Goal: Transaction & Acquisition: Obtain resource

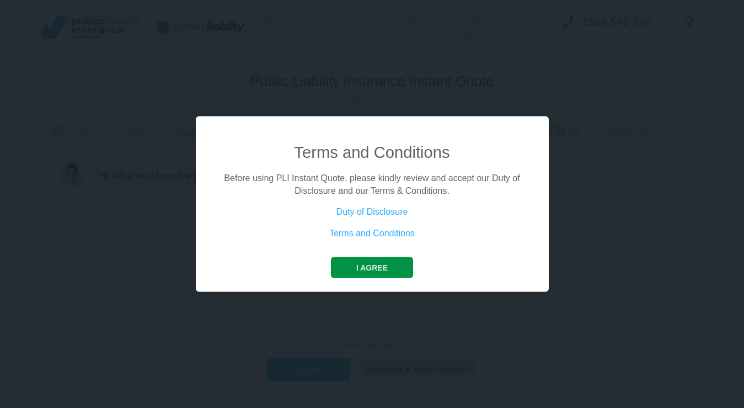
click at [386, 274] on button "I agree" at bounding box center [372, 267] width 82 height 21
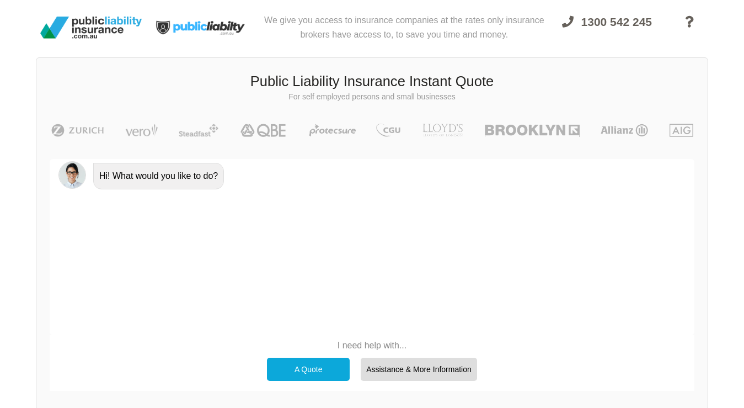
click at [313, 370] on div "A Quote" at bounding box center [308, 369] width 83 height 23
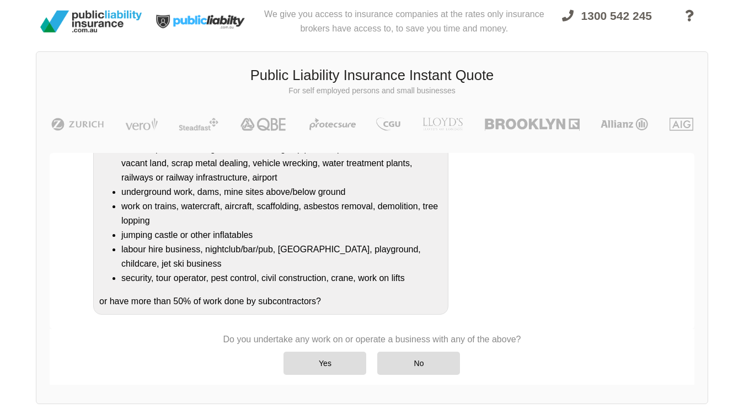
scroll to position [174, 0]
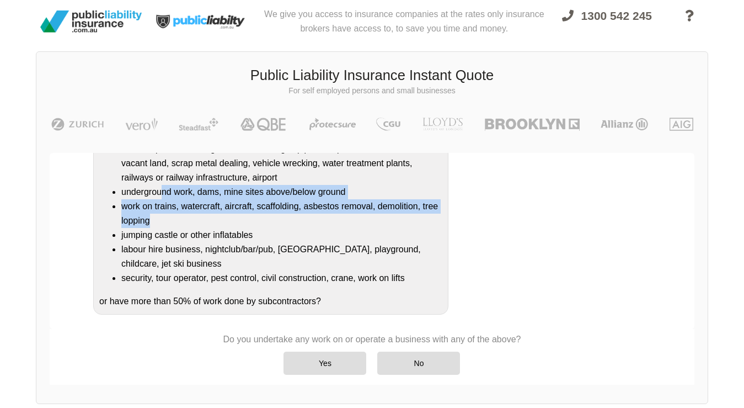
drag, startPoint x: 160, startPoint y: 187, endPoint x: 260, endPoint y: 210, distance: 103.1
click at [260, 210] on ul "refineries, chemical plant petrol, oil or gas production facilities offshore pl…" at bounding box center [270, 199] width 343 height 172
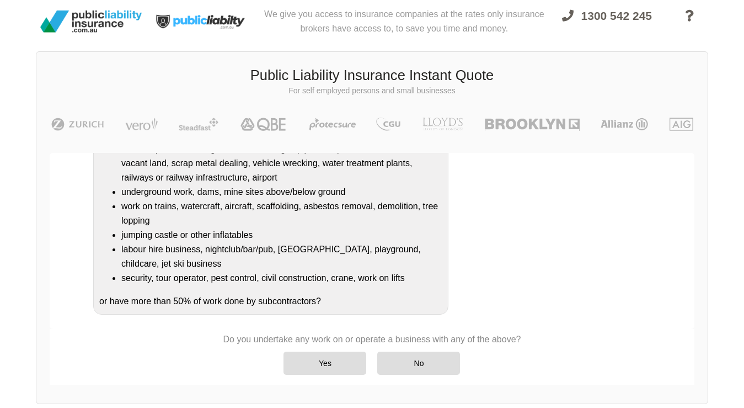
click at [281, 230] on li "jumping castle or other inflatables" at bounding box center [281, 235] width 321 height 14
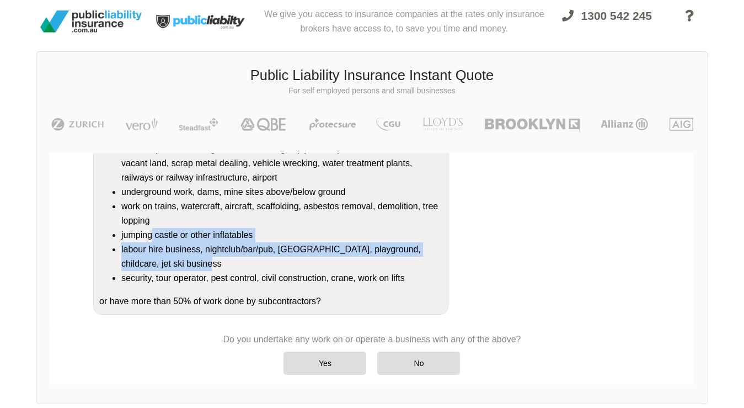
drag, startPoint x: 152, startPoint y: 208, endPoint x: 210, endPoint y: 233, distance: 63.8
click at [210, 233] on ul "refineries, chemical plant petrol, oil or gas production facilities offshore pl…" at bounding box center [270, 199] width 343 height 172
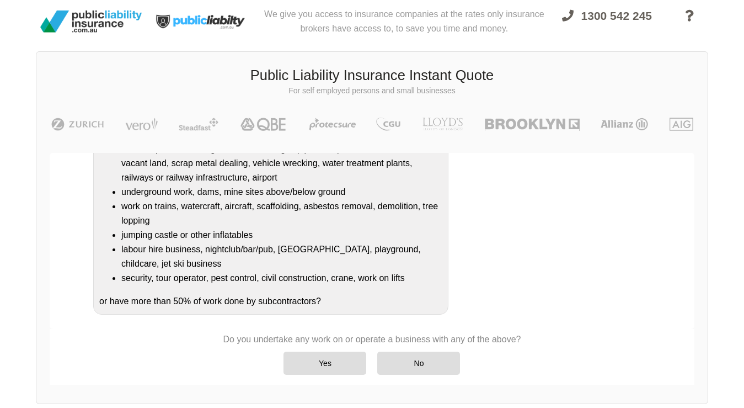
click at [212, 242] on li "labour hire business, nightclub/bar/pub, [GEOGRAPHIC_DATA], playground, childca…" at bounding box center [281, 256] width 321 height 29
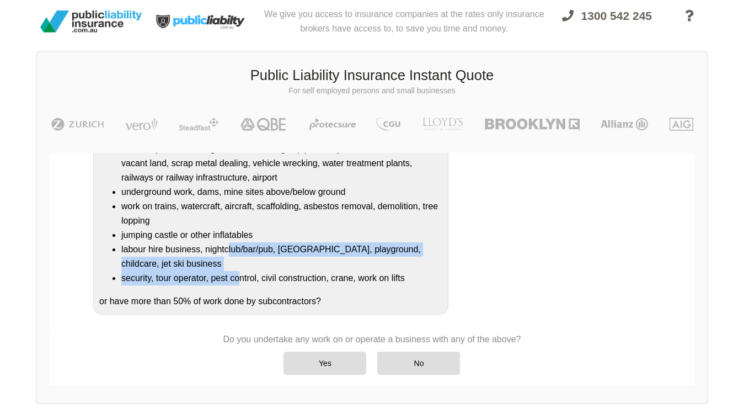
drag, startPoint x: 228, startPoint y: 220, endPoint x: 238, endPoint y: 248, distance: 30.2
click at [239, 248] on ul "refineries, chemical plant petrol, oil or gas production facilities offshore pl…" at bounding box center [270, 199] width 343 height 172
click at [248, 242] on li "labour hire business, nightclub/bar/pub, [GEOGRAPHIC_DATA], playground, childca…" at bounding box center [281, 256] width 321 height 29
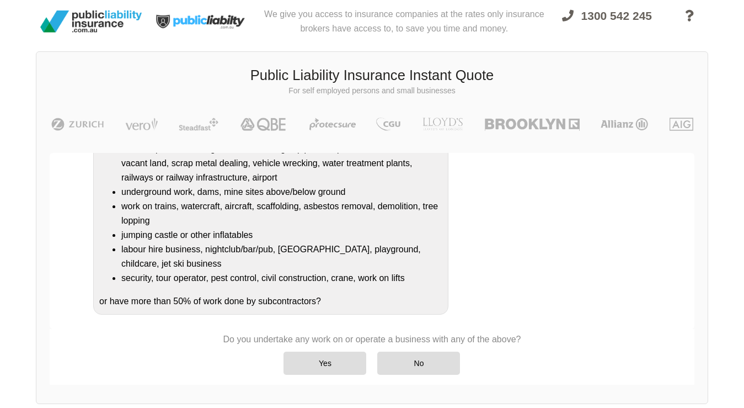
drag, startPoint x: 276, startPoint y: 272, endPoint x: 362, endPoint y: 288, distance: 87.6
click at [362, 288] on div "Hi! What would you like to do? A Quote No problem, we can help with that, Do yo…" at bounding box center [372, 241] width 645 height 176
click at [347, 319] on div "Hi! What would you like to do? A Quote No problem, we can help with that, Do yo…" at bounding box center [372, 241] width 645 height 176
click at [457, 356] on div "No" at bounding box center [418, 362] width 83 height 23
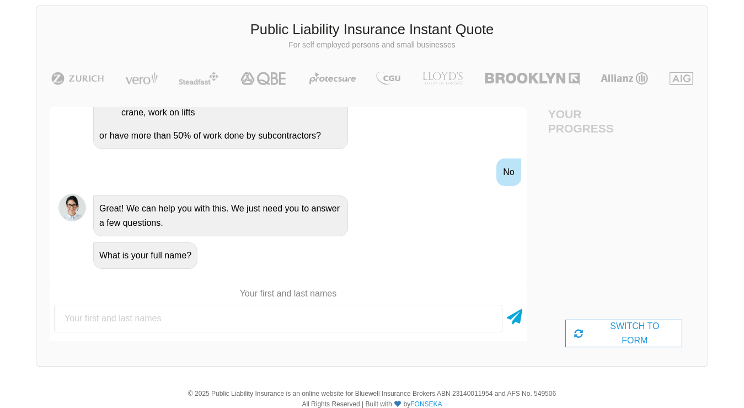
scroll to position [52, 50]
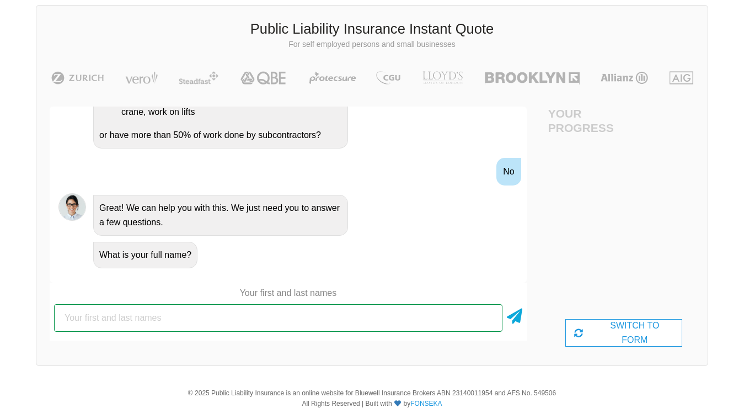
click at [289, 318] on input "text" at bounding box center [278, 318] width 449 height 28
type input "[PERSON_NAME]"
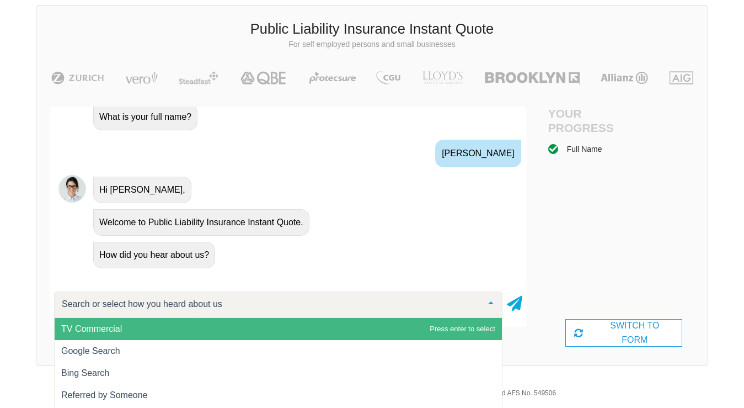
scroll to position [505, 0]
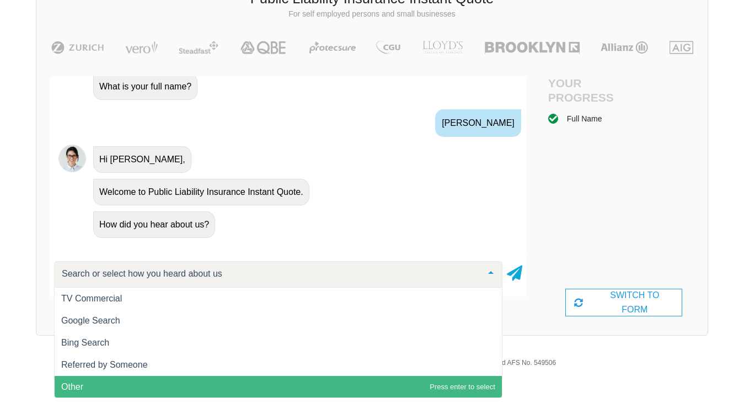
click at [238, 378] on span "Other" at bounding box center [279, 387] width 448 height 22
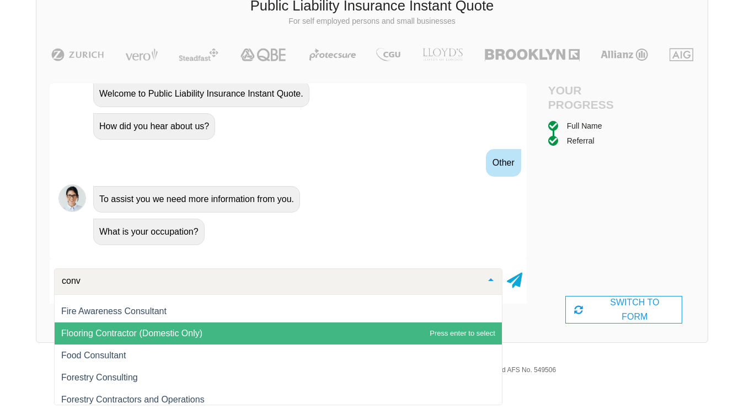
scroll to position [0, 0]
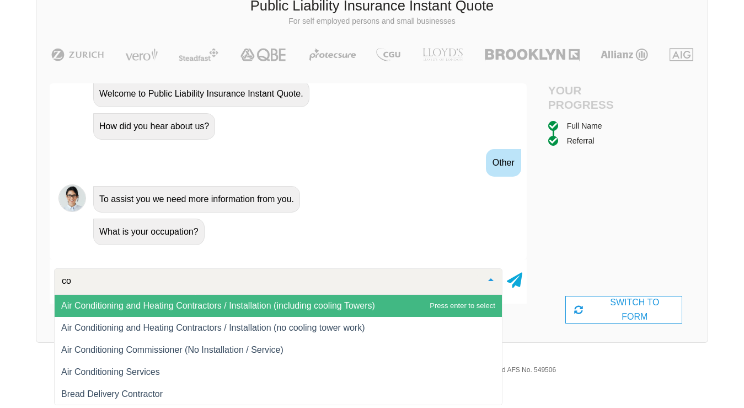
type input "c"
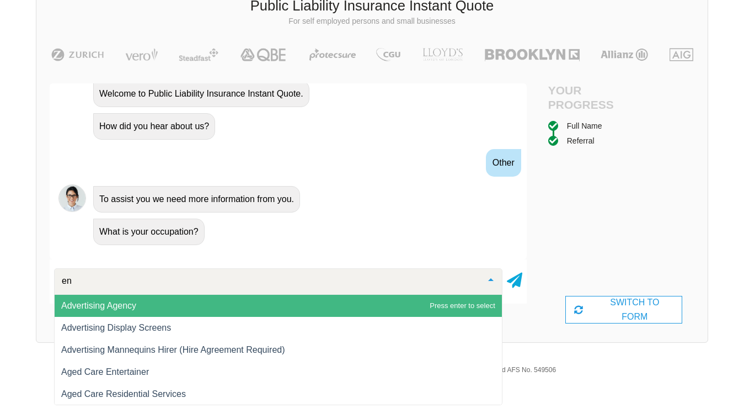
type input "e"
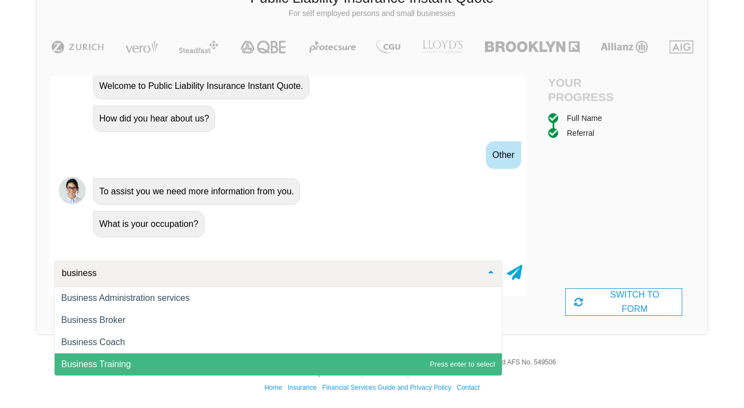
scroll to position [83, 0]
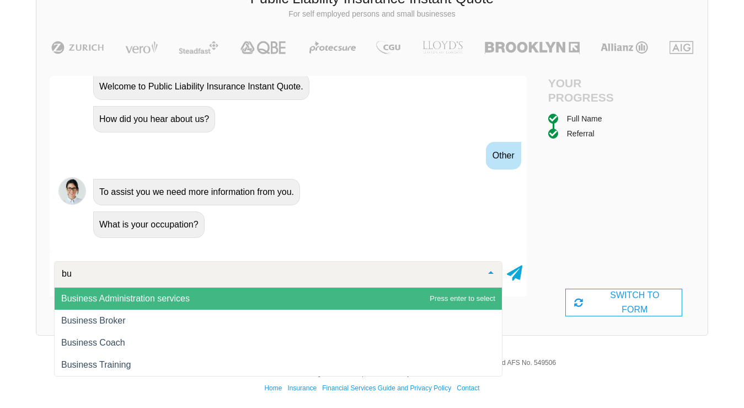
type input "b"
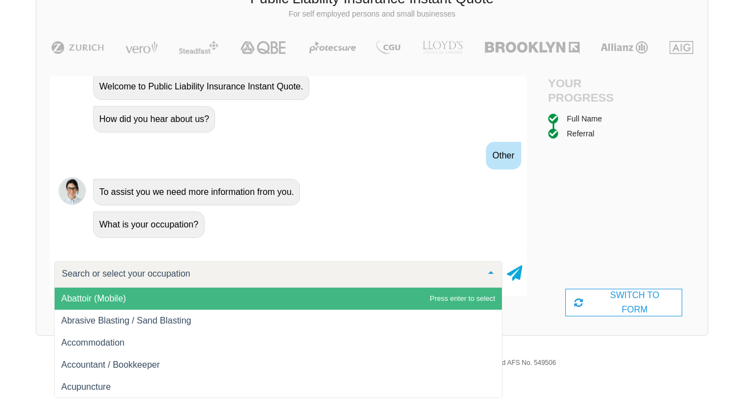
click at [240, 262] on div at bounding box center [278, 274] width 449 height 26
paste input "entrepreneur"
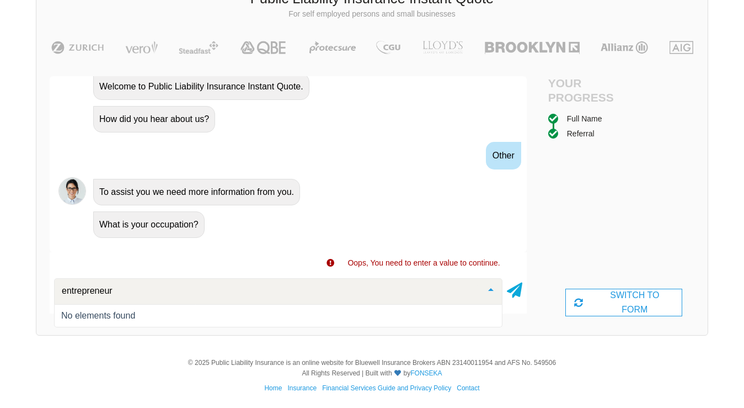
click at [153, 292] on input "entrepreneur" at bounding box center [269, 290] width 421 height 11
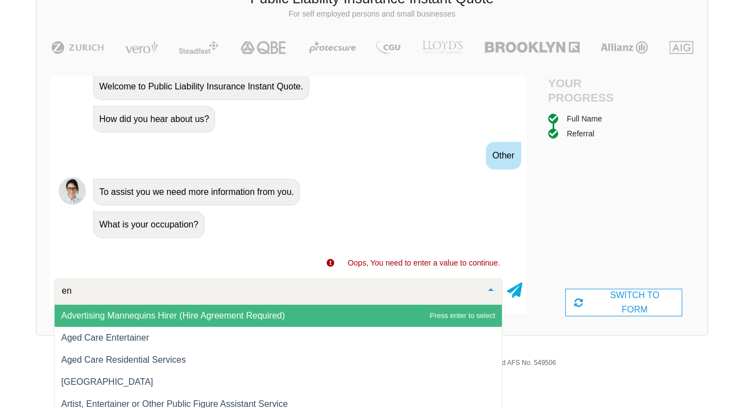
type input "e"
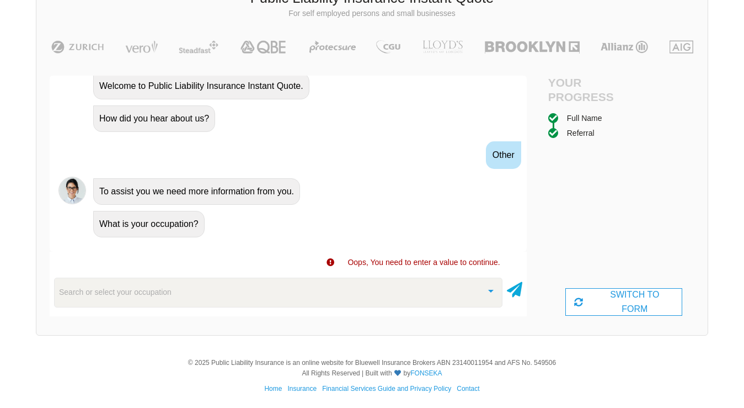
scroll to position [610, 0]
click at [289, 291] on div "Search or select your occupation" at bounding box center [278, 293] width 449 height 30
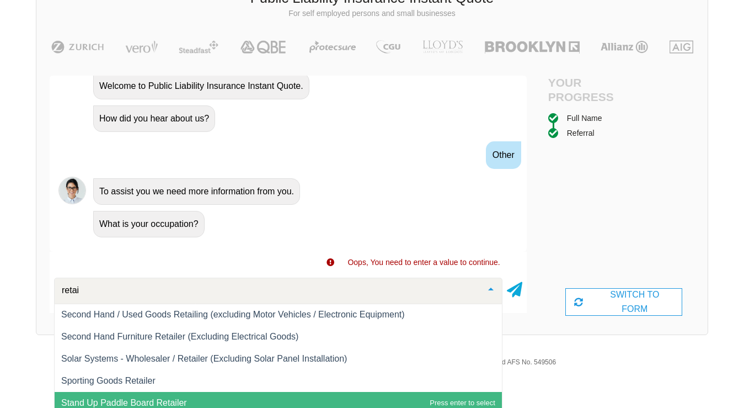
scroll to position [340, 0]
type input "retail"
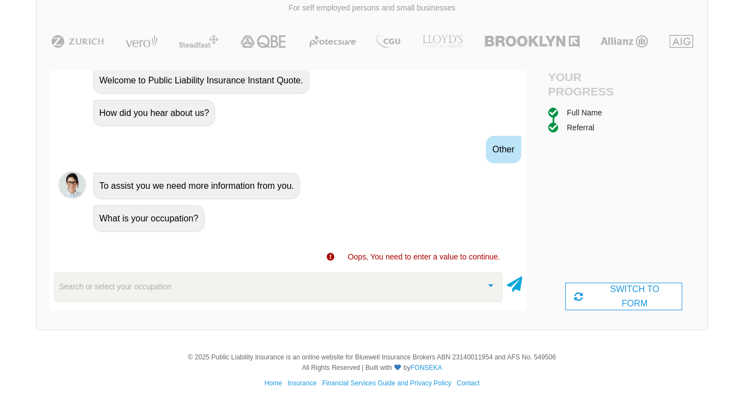
scroll to position [83, 0]
